Goal: Task Accomplishment & Management: Manage account settings

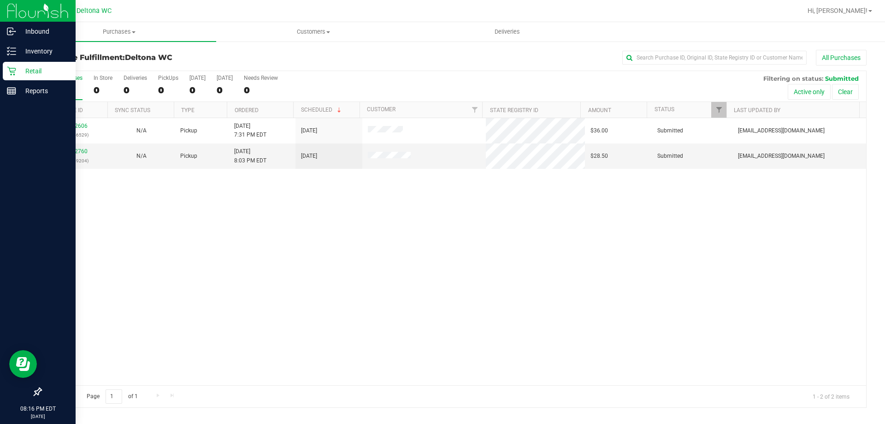
click at [33, 67] on p "Retail" at bounding box center [43, 70] width 55 height 11
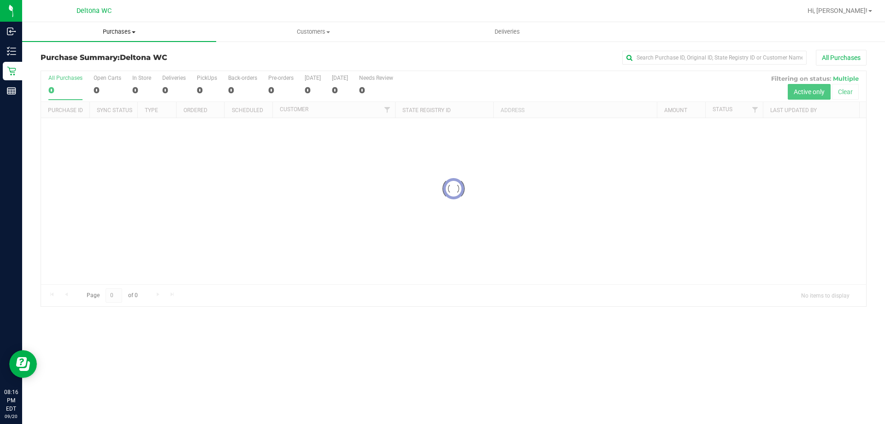
click at [124, 36] on uib-tab-heading "Purchases Summary of purchases Fulfillment All purchases" at bounding box center [119, 31] width 194 height 19
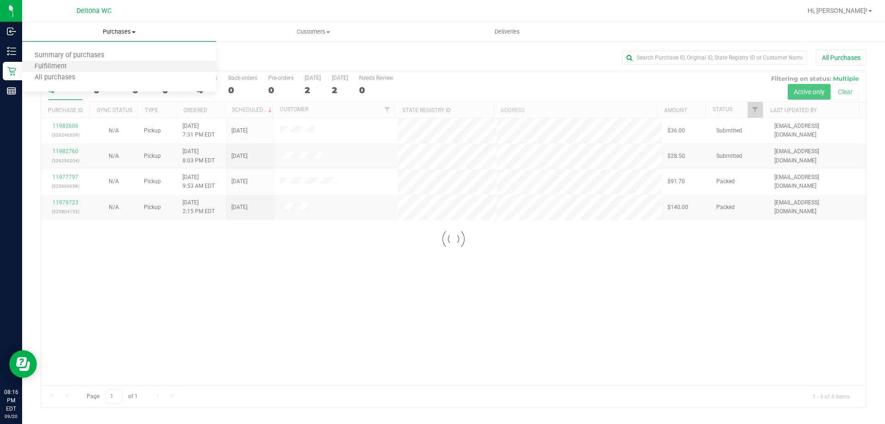
click at [108, 61] on li "Fulfillment" at bounding box center [119, 66] width 194 height 11
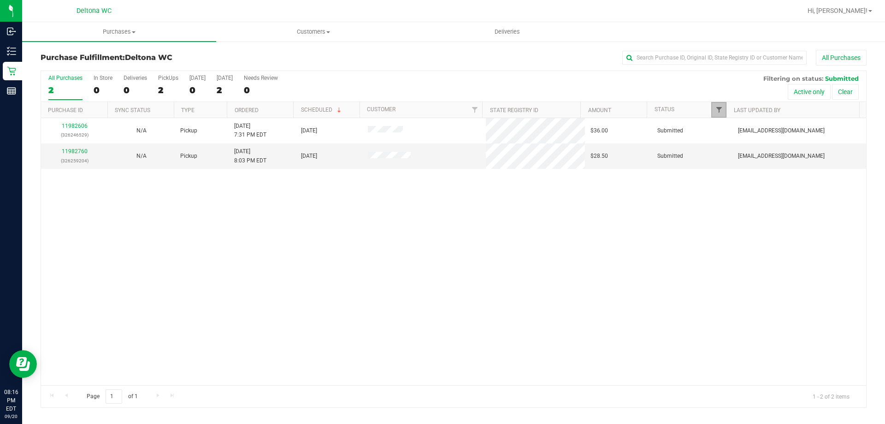
click at [716, 112] on span "Filter" at bounding box center [719, 109] width 7 height 7
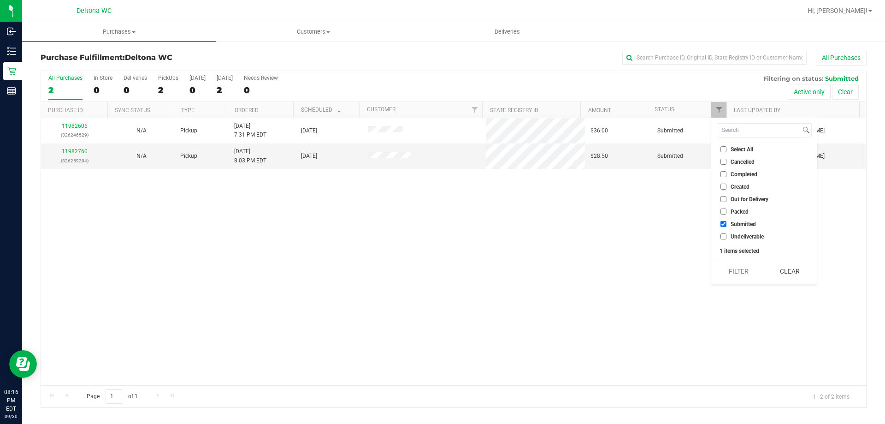
click at [725, 211] on input "Packed" at bounding box center [724, 211] width 6 height 6
checkbox input "true"
click at [725, 217] on ul "Select All Cancelled Completed Created Out for Delivery Packed Submitted Undeli…" at bounding box center [764, 192] width 95 height 97
click at [725, 220] on li "Submitted" at bounding box center [764, 224] width 95 height 10
click at [725, 224] on input "Submitted" at bounding box center [724, 224] width 6 height 6
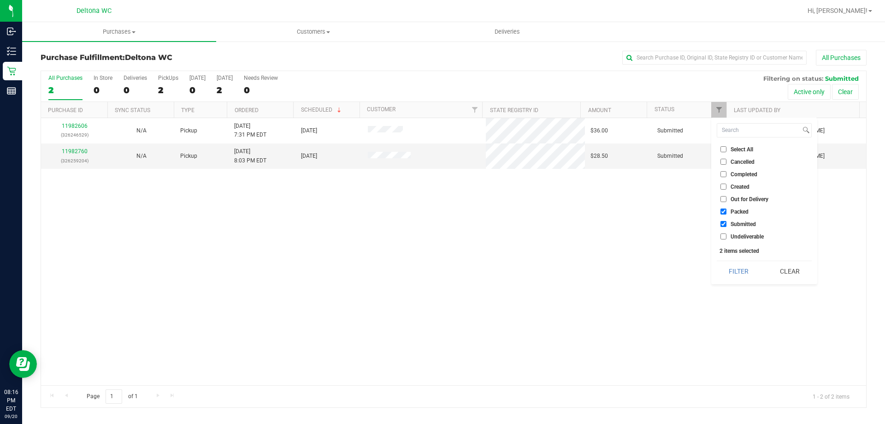
checkbox input "false"
click at [746, 269] on button "Filter" at bounding box center [739, 271] width 44 height 20
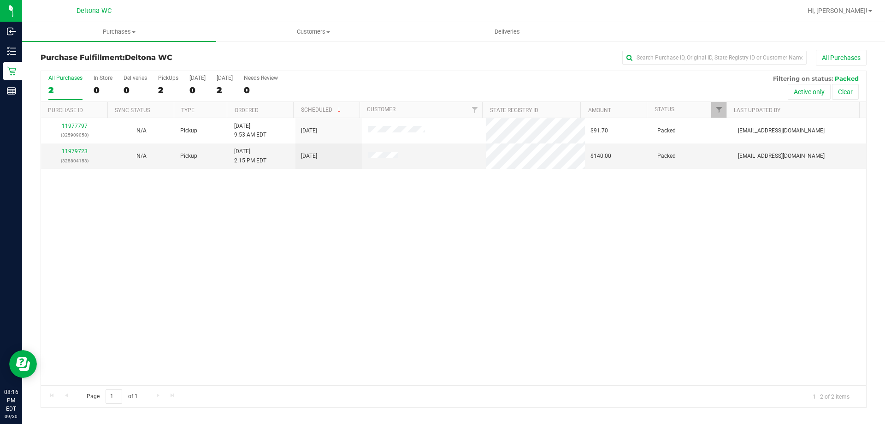
drag, startPoint x: 739, startPoint y: 251, endPoint x: 410, endPoint y: 244, distance: 328.8
click at [410, 244] on div "11977797 (325909058) N/A Pickup [DATE] 9:53 AM EDT 9/20/2025 $91.70 Packed [EMA…" at bounding box center [453, 251] width 825 height 267
click at [711, 108] on link "Filter" at bounding box center [718, 110] width 15 height 16
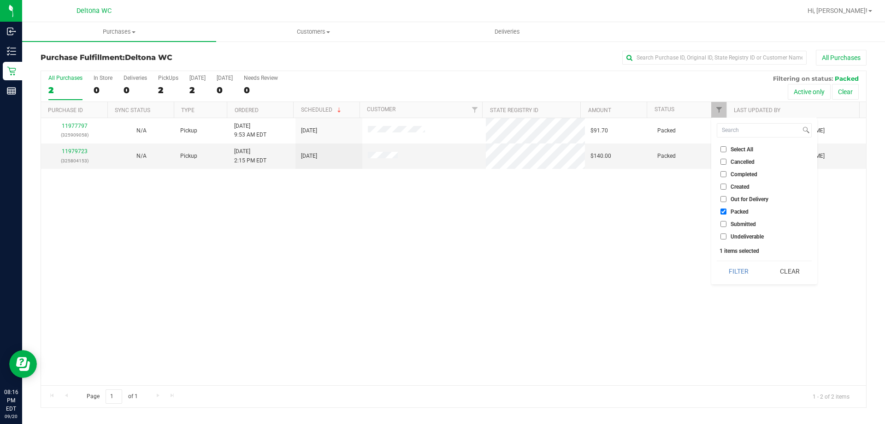
click at [659, 261] on div "11977797 (325909058) N/A Pickup [DATE] 9:53 AM EDT 9/20/2025 $91.70 Packed [EMA…" at bounding box center [453, 251] width 825 height 267
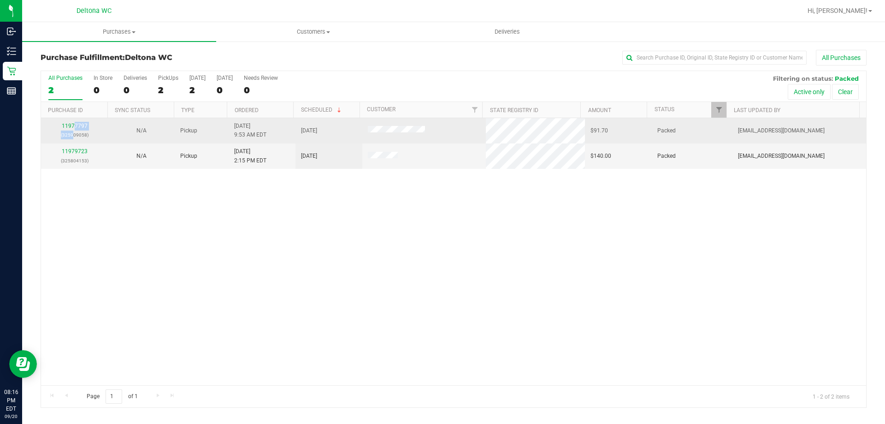
click at [73, 130] on div "11977797 (325909058)" at bounding box center [75, 131] width 56 height 18
click at [77, 127] on link "11977797" at bounding box center [75, 126] width 26 height 6
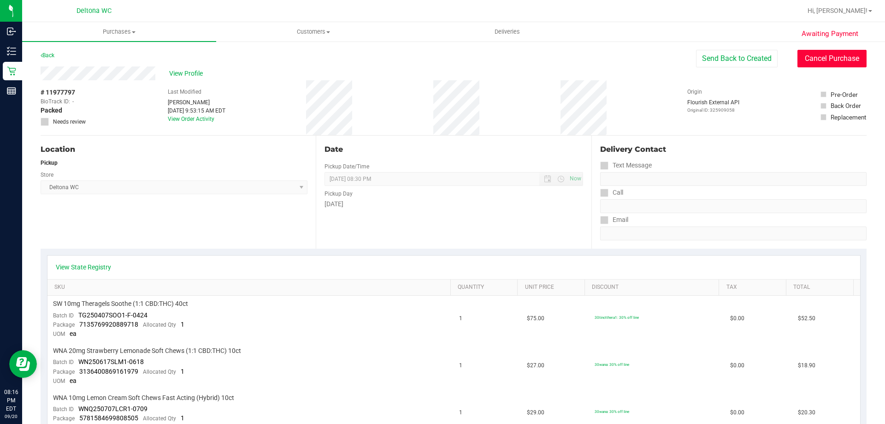
click at [805, 62] on button "Cancel Purchase" at bounding box center [832, 59] width 69 height 18
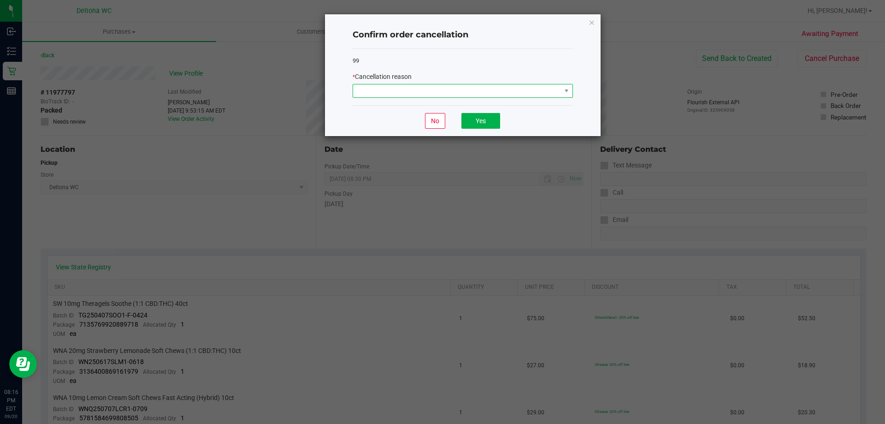
click at [545, 89] on span at bounding box center [457, 90] width 208 height 13
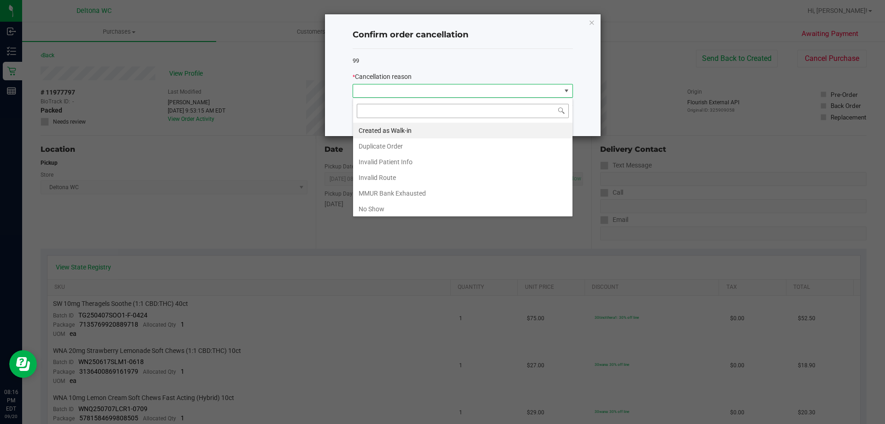
scroll to position [14, 220]
click at [450, 211] on li "No Show" at bounding box center [462, 209] width 219 height 16
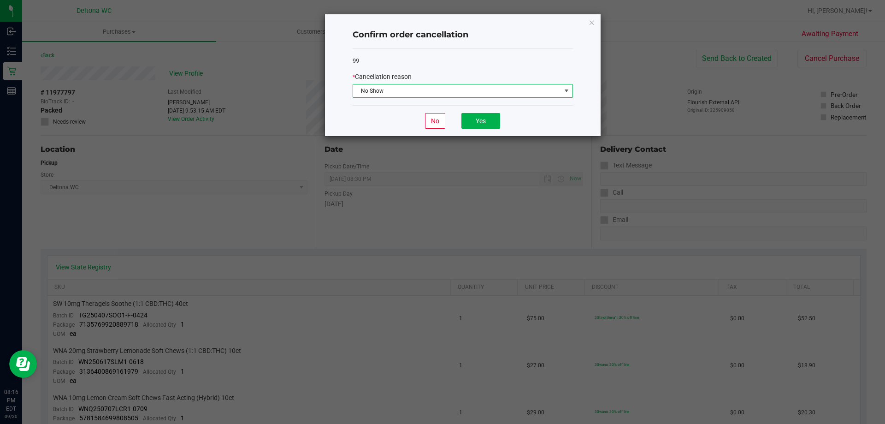
click at [502, 117] on div "No Yes" at bounding box center [463, 120] width 220 height 31
click at [496, 126] on button "Yes" at bounding box center [481, 121] width 39 height 16
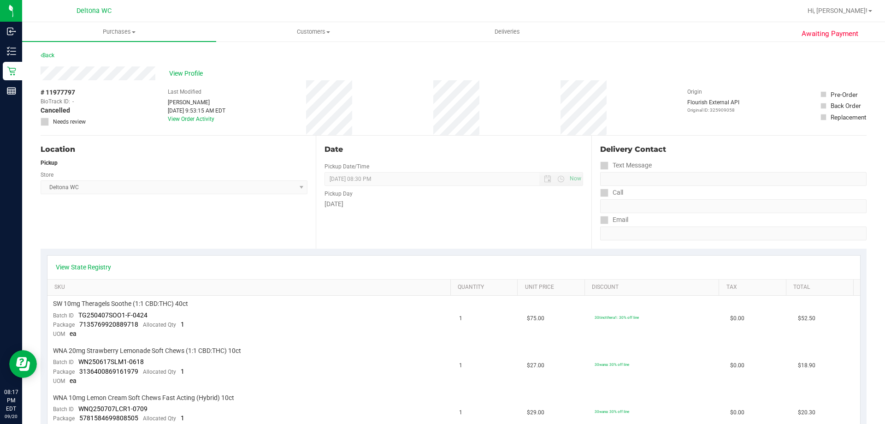
drag, startPoint x: 511, startPoint y: 143, endPoint x: 237, endPoint y: 154, distance: 274.1
click at [237, 154] on div "Location" at bounding box center [174, 149] width 267 height 11
click at [54, 55] on link "Back" at bounding box center [48, 55] width 14 height 6
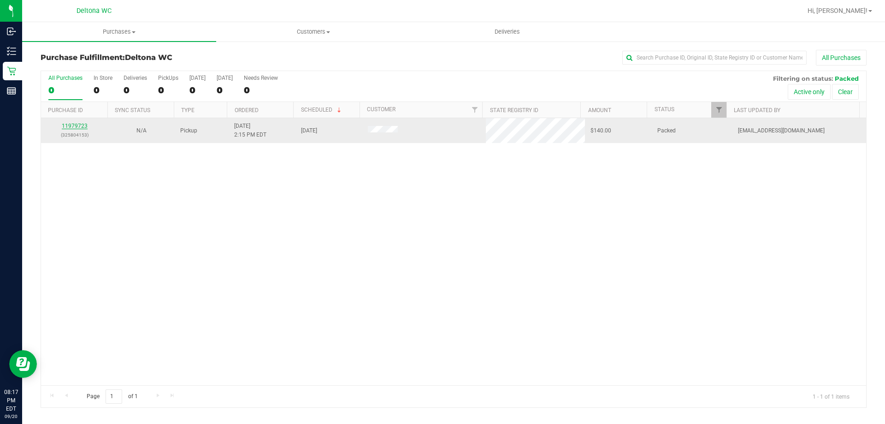
click at [74, 124] on link "11979723" at bounding box center [75, 126] width 26 height 6
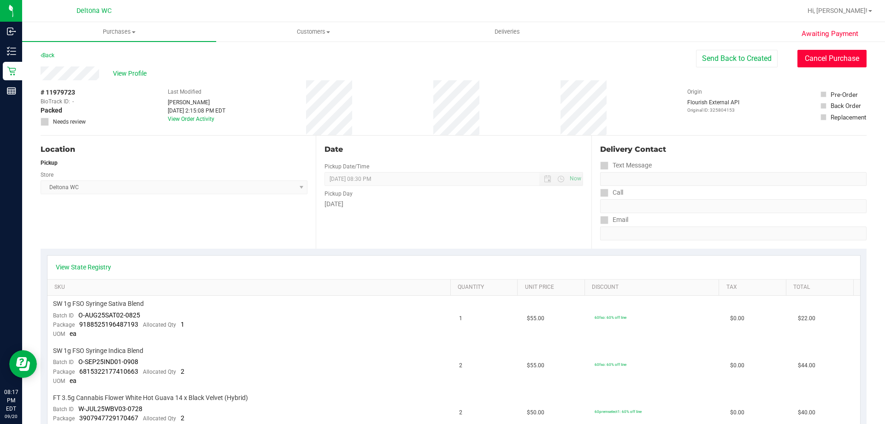
click at [826, 63] on button "Cancel Purchase" at bounding box center [832, 59] width 69 height 18
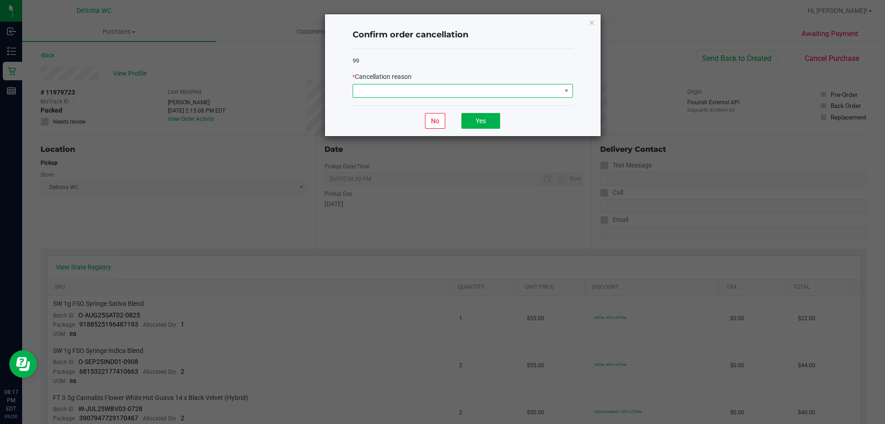
click at [526, 90] on span at bounding box center [457, 90] width 208 height 13
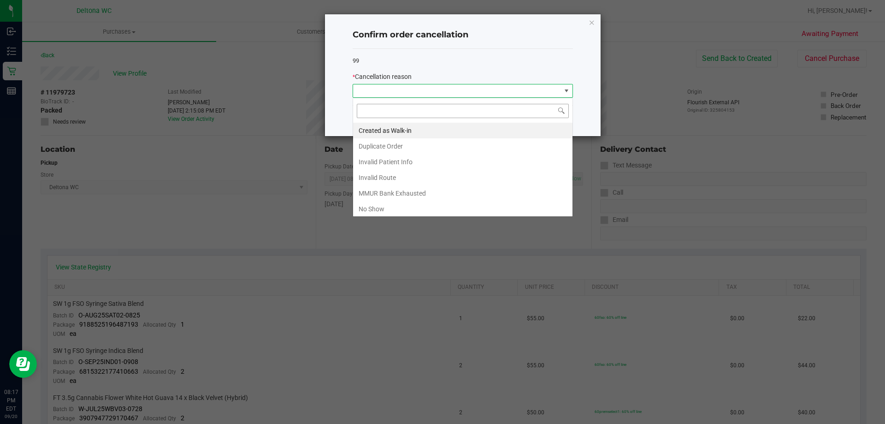
scroll to position [14, 220]
click at [420, 214] on li "No Show" at bounding box center [462, 209] width 219 height 16
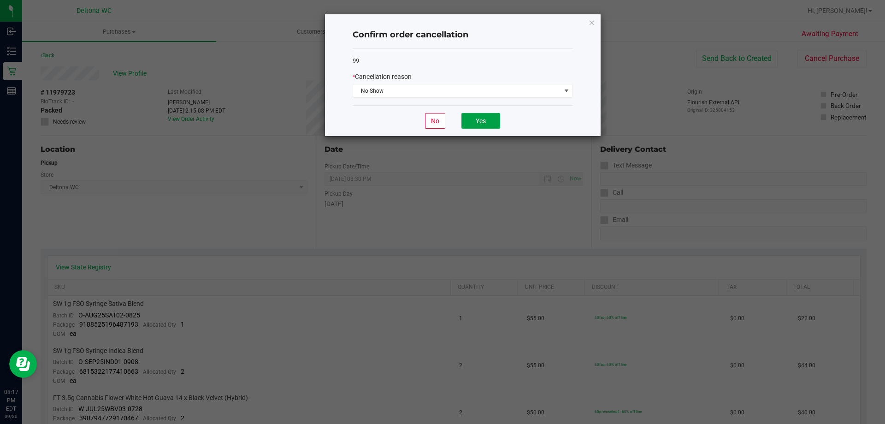
click at [487, 123] on button "Yes" at bounding box center [481, 121] width 39 height 16
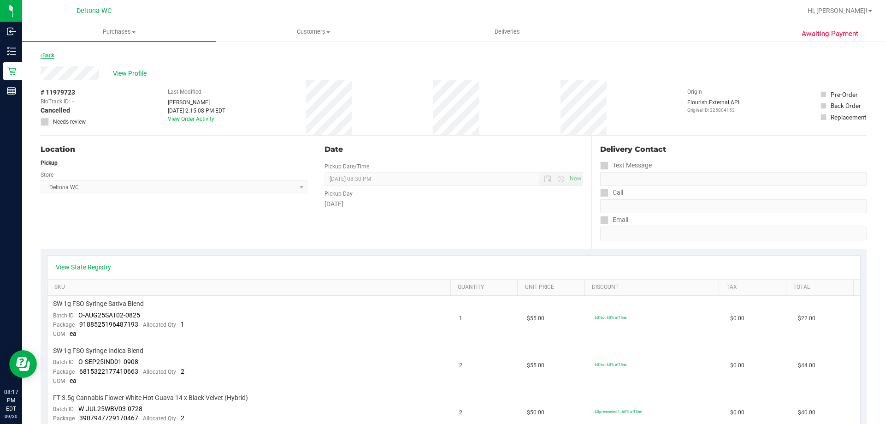
click at [49, 59] on div "Back" at bounding box center [48, 55] width 14 height 11
click at [50, 57] on link "Back" at bounding box center [48, 55] width 14 height 6
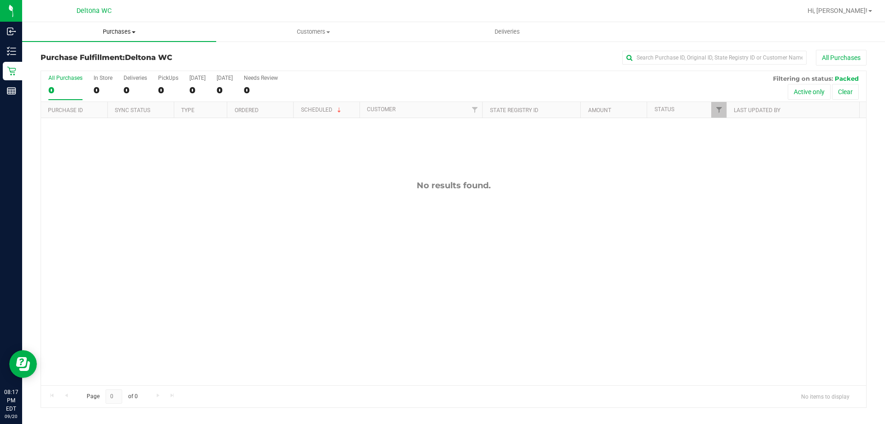
click at [111, 29] on span "Purchases" at bounding box center [119, 32] width 194 height 8
click at [101, 75] on li "All purchases" at bounding box center [119, 77] width 194 height 11
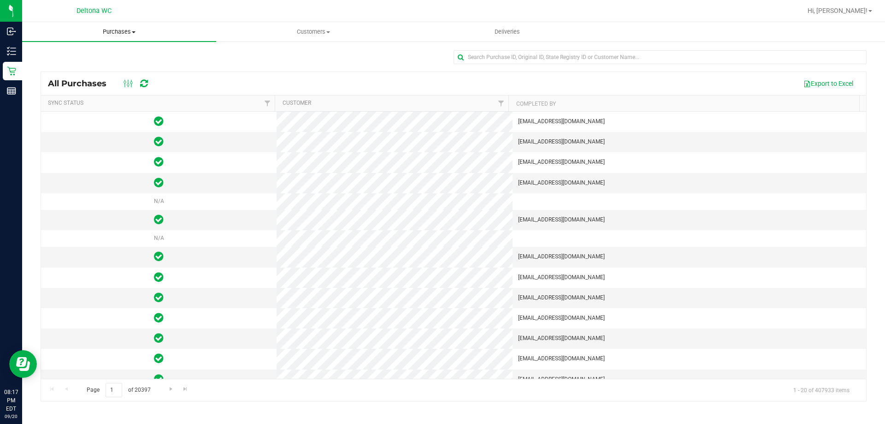
click at [135, 30] on span "Purchases" at bounding box center [119, 32] width 194 height 8
click at [112, 70] on li "Fulfillment" at bounding box center [119, 66] width 194 height 11
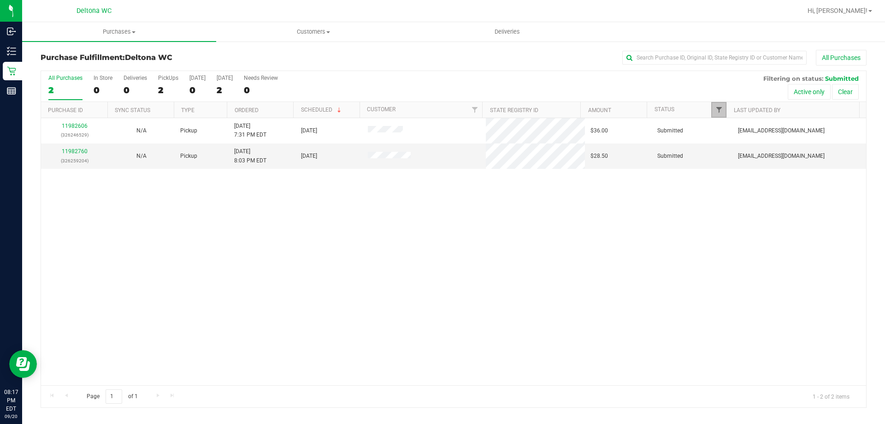
click at [717, 110] on span "Filter" at bounding box center [719, 109] width 7 height 7
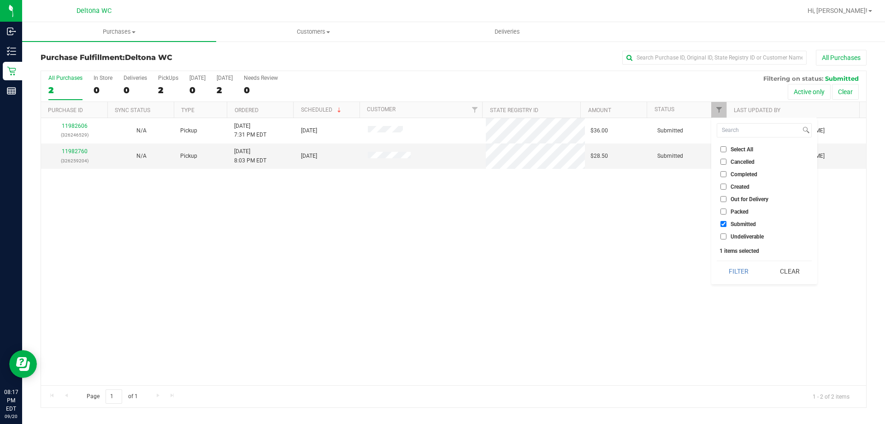
click at [734, 210] on span "Packed" at bounding box center [740, 212] width 18 height 6
click at [727, 210] on input "Packed" at bounding box center [724, 211] width 6 height 6
checkbox input "true"
click at [754, 176] on span "Completed" at bounding box center [744, 175] width 27 height 6
click at [727, 176] on input "Completed" at bounding box center [724, 174] width 6 height 6
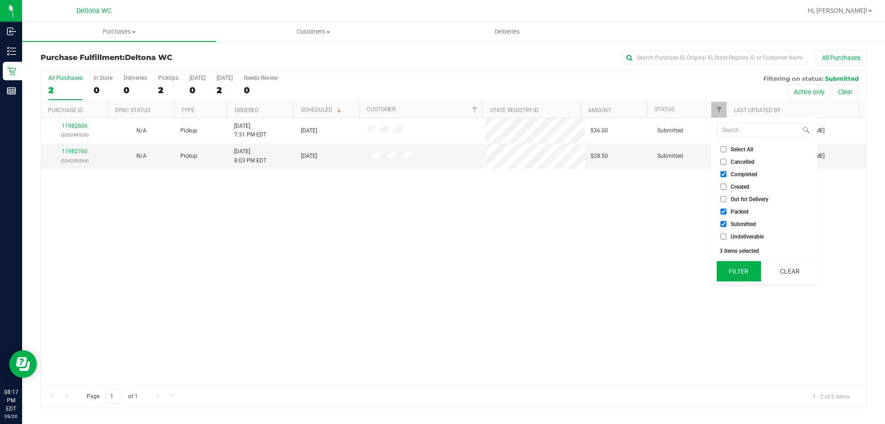
click at [745, 272] on button "Filter" at bounding box center [739, 271] width 44 height 20
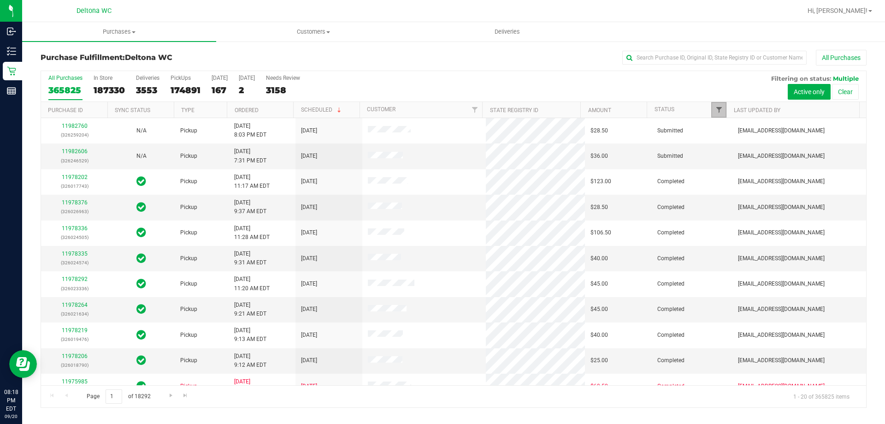
click at [722, 110] on span "Filter" at bounding box center [719, 109] width 7 height 7
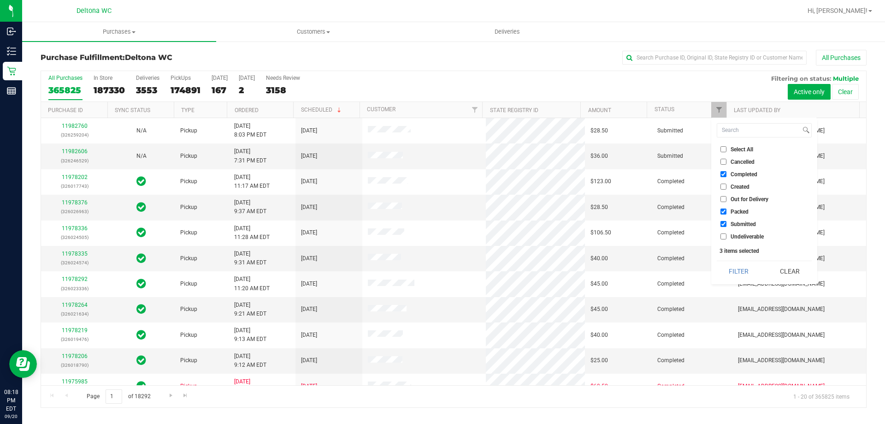
click at [725, 175] on input "Completed" at bounding box center [724, 174] width 6 height 6
checkbox input "false"
click at [746, 271] on button "Filter" at bounding box center [739, 271] width 44 height 20
